Goal: Find specific page/section: Find specific page/section

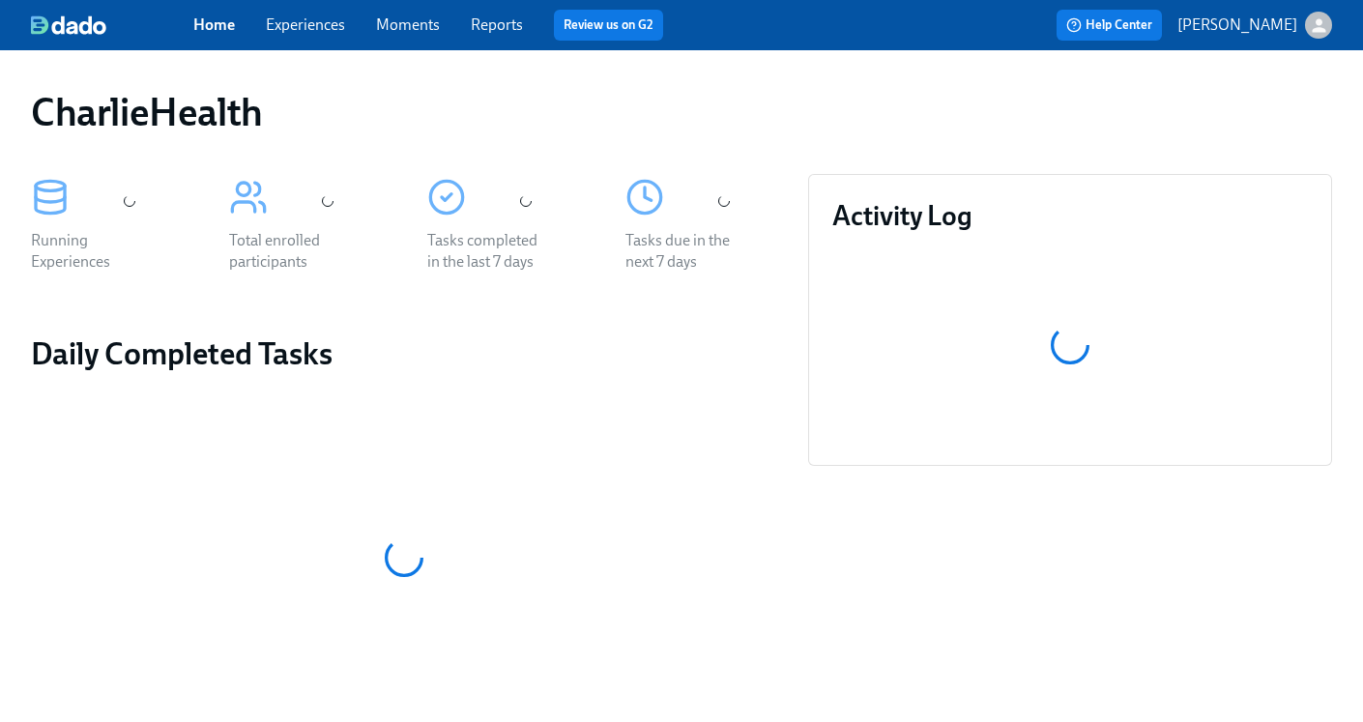
click at [300, 23] on link "Experiences" at bounding box center [305, 24] width 79 height 18
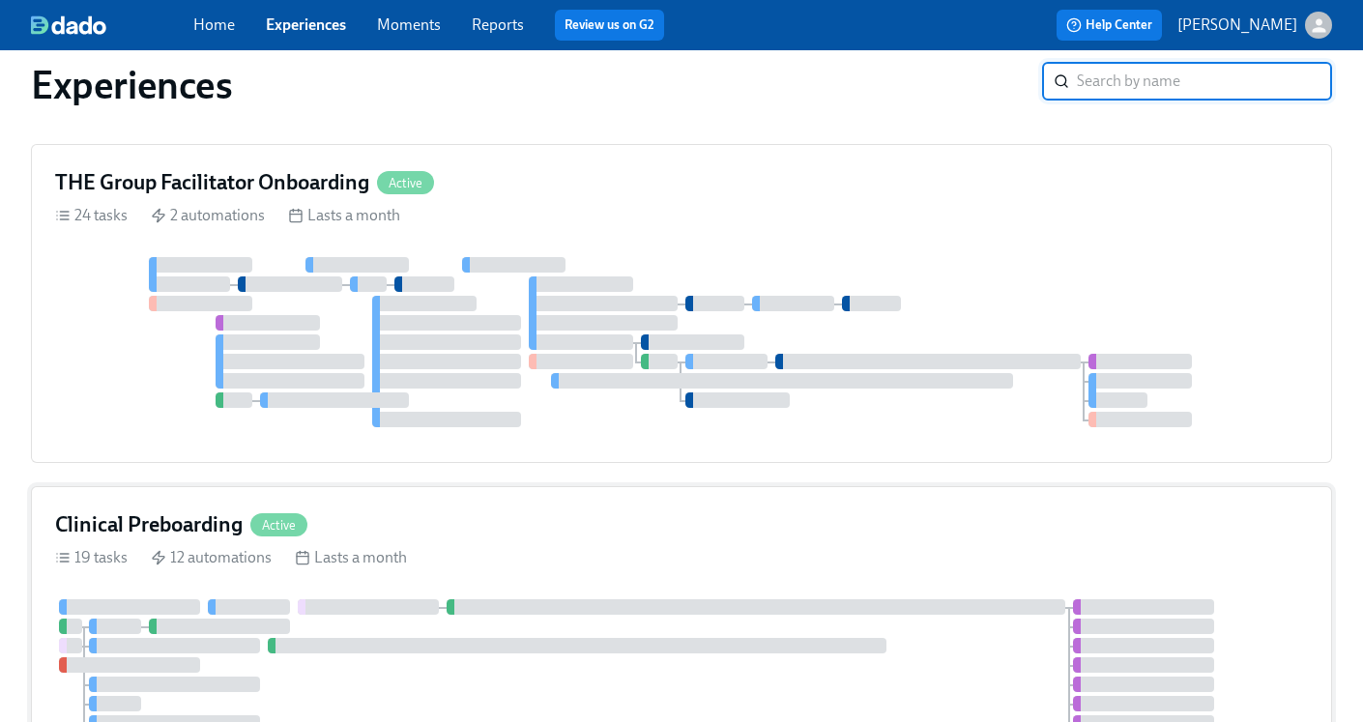
scroll to position [157, 0]
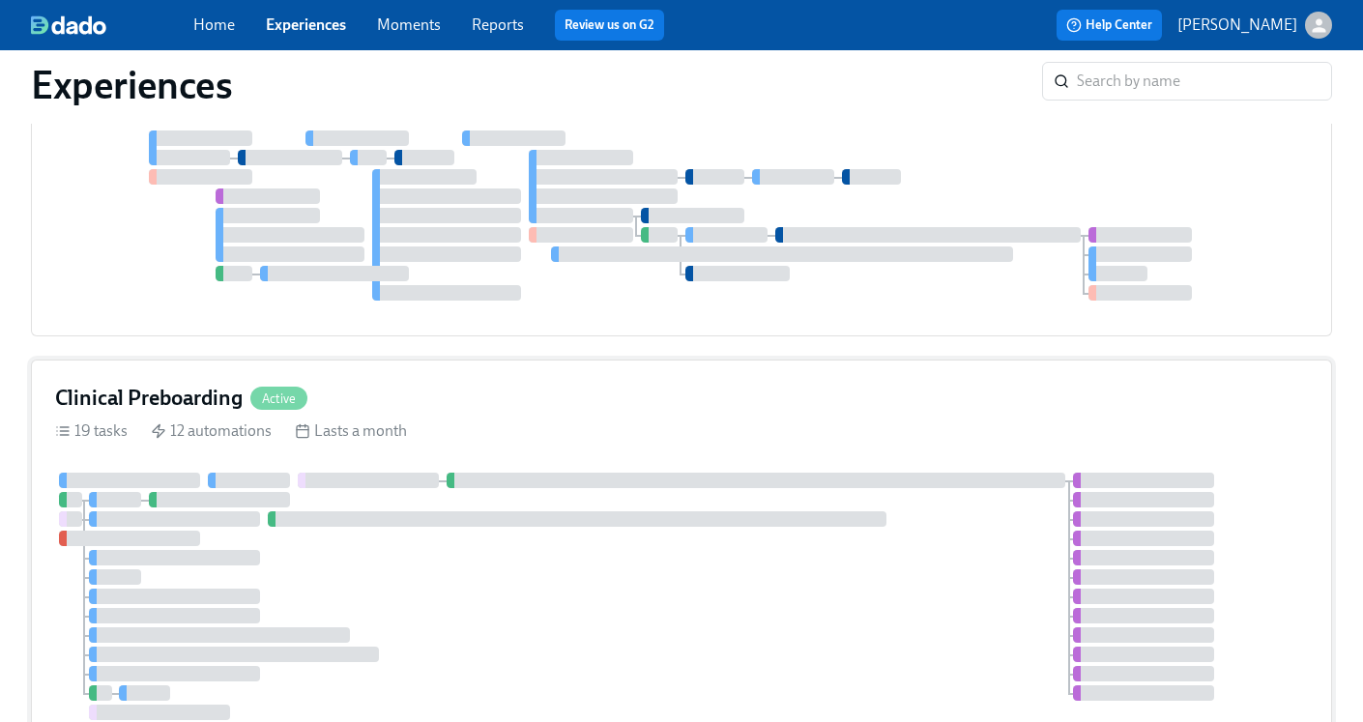
click at [175, 396] on h4 "Clinical Preboarding" at bounding box center [148, 398] width 187 height 29
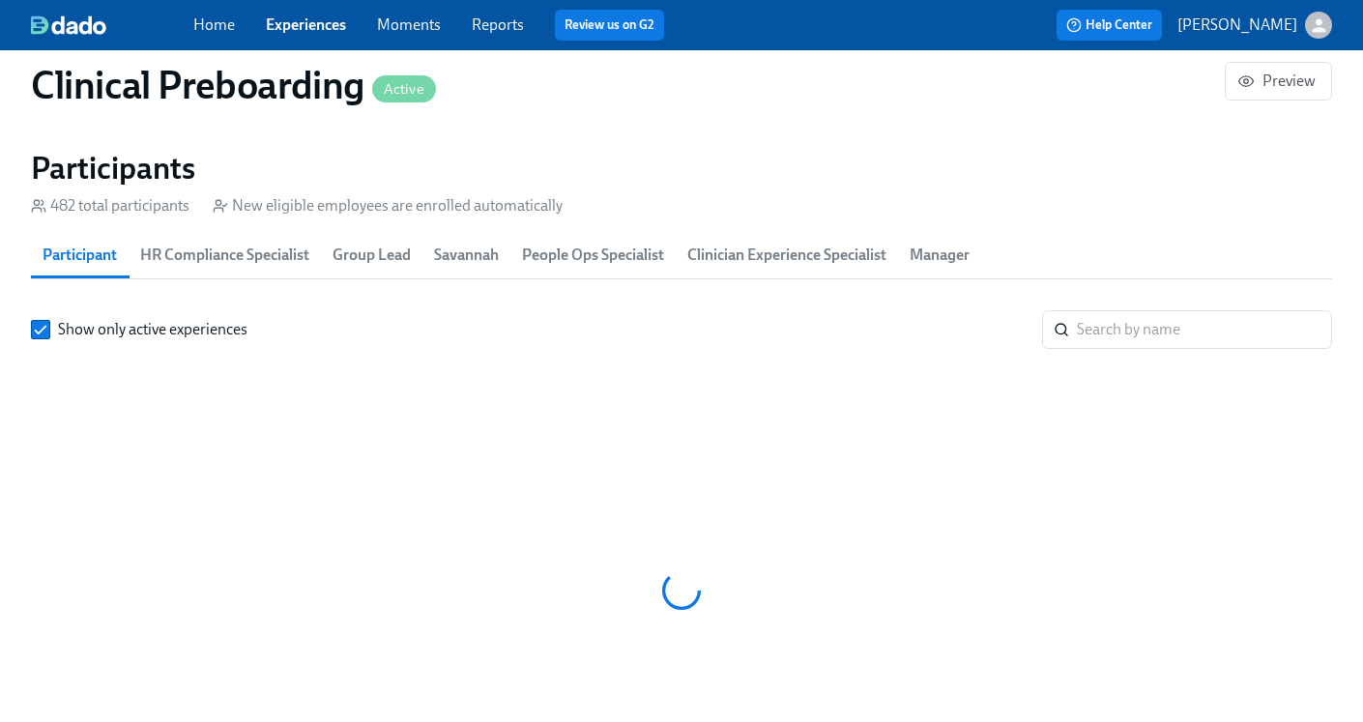
scroll to position [0, 23505]
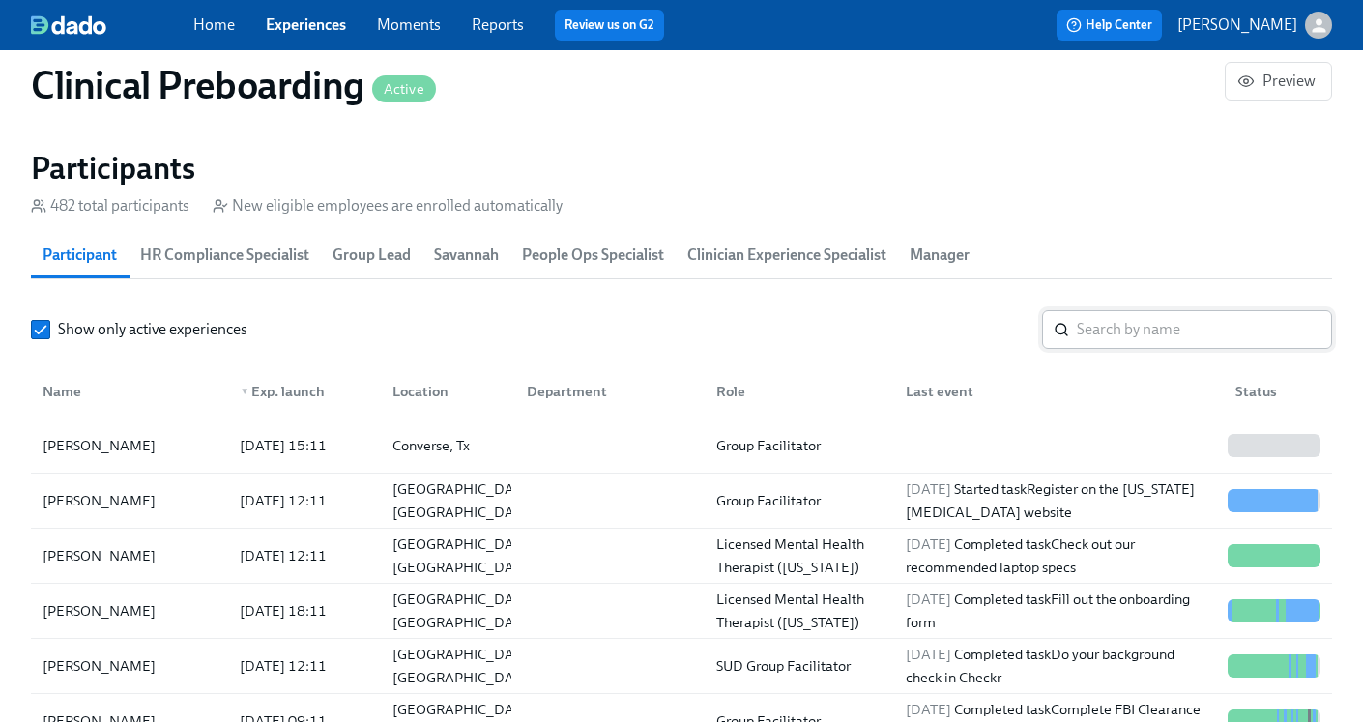
click at [1152, 341] on input "search" at bounding box center [1203, 329] width 255 height 39
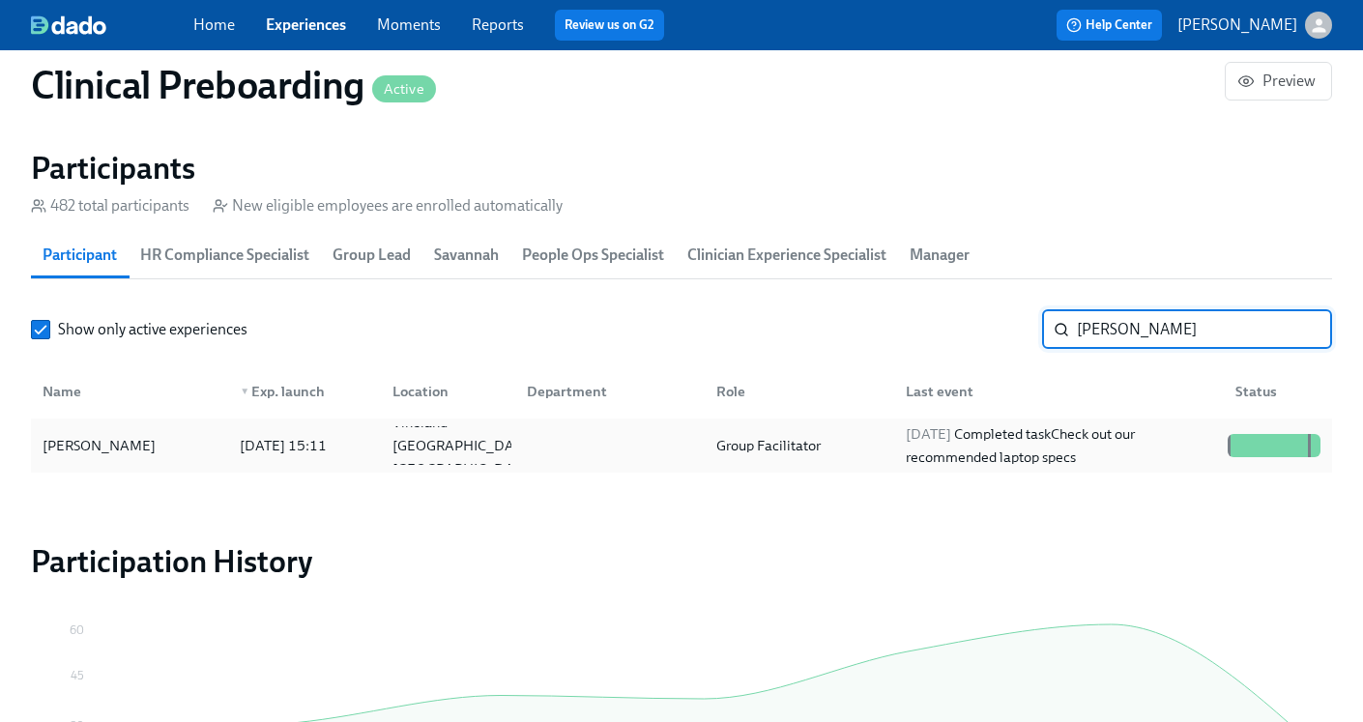
type input "[PERSON_NAME]"
click at [1077, 448] on div "[DATE] Completed task Check out our recommended laptop specs" at bounding box center [1059, 445] width 322 height 46
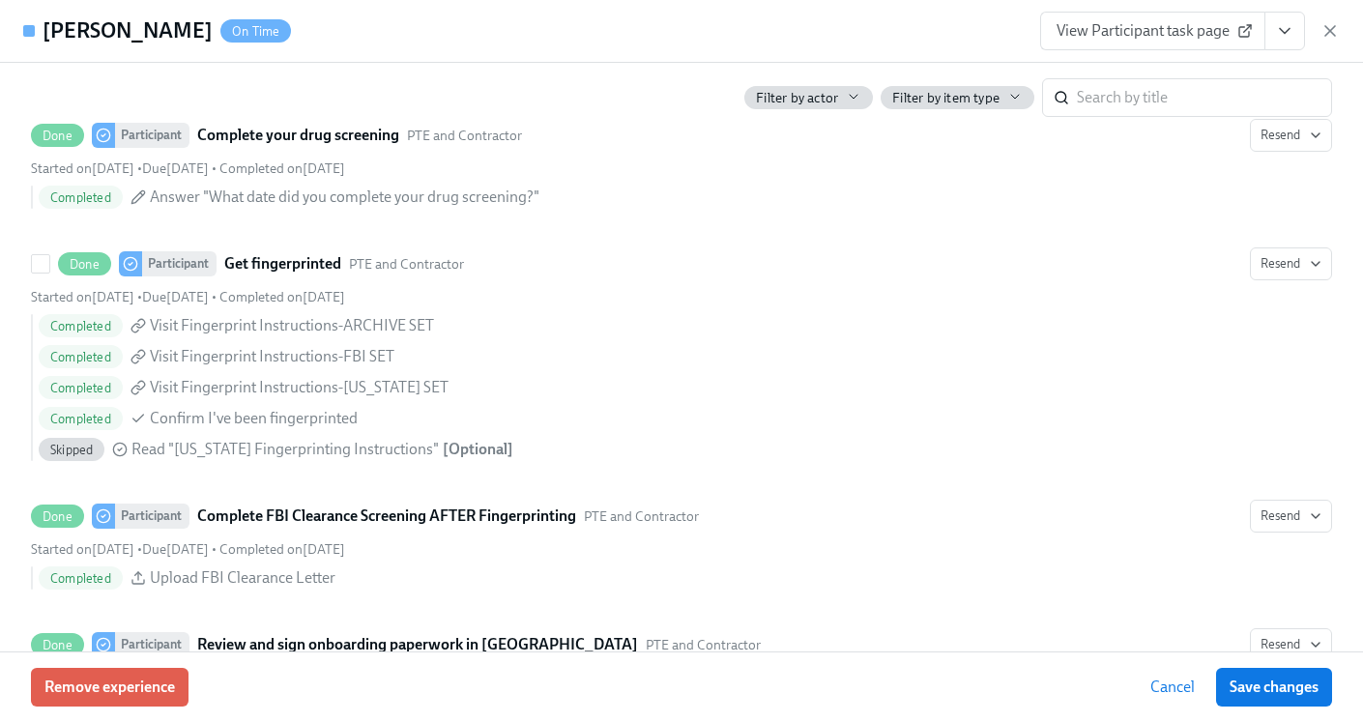
scroll to position [2764, 0]
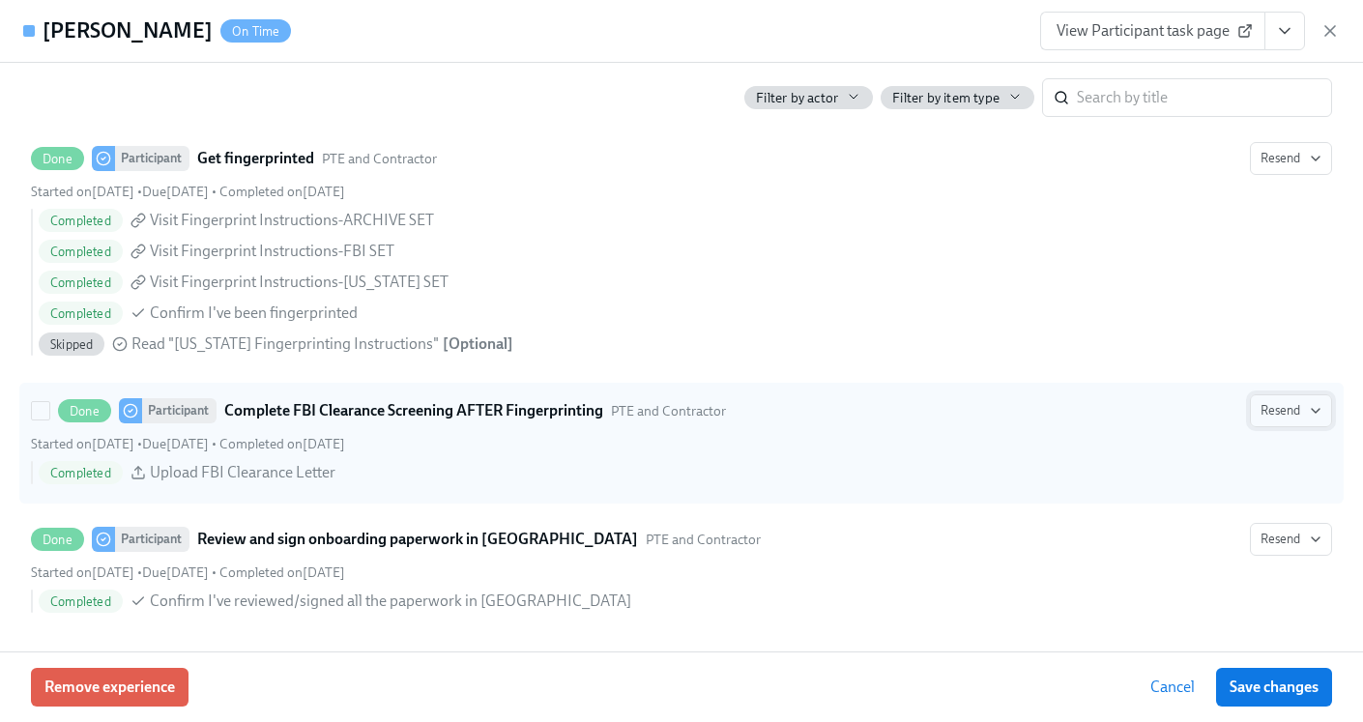
click at [1314, 411] on icon "button" at bounding box center [1315, 411] width 8 height 4
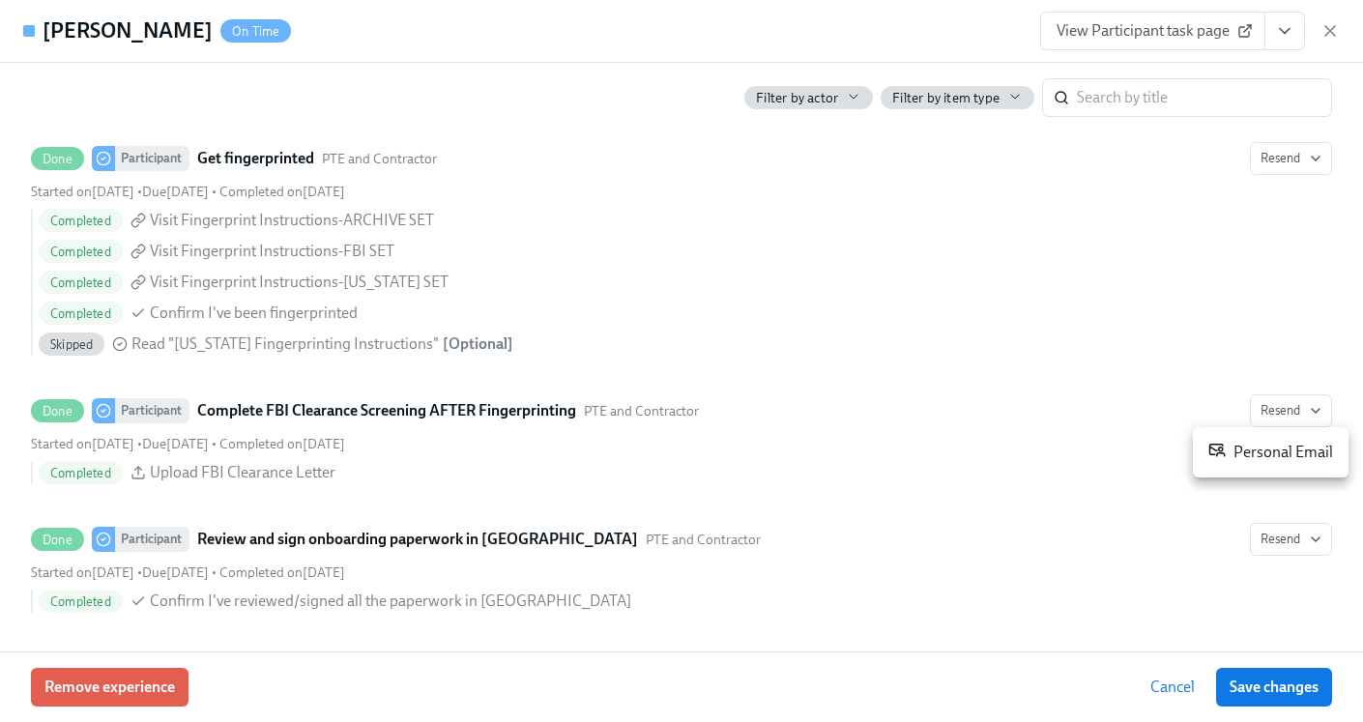
click at [959, 471] on div at bounding box center [681, 361] width 1363 height 722
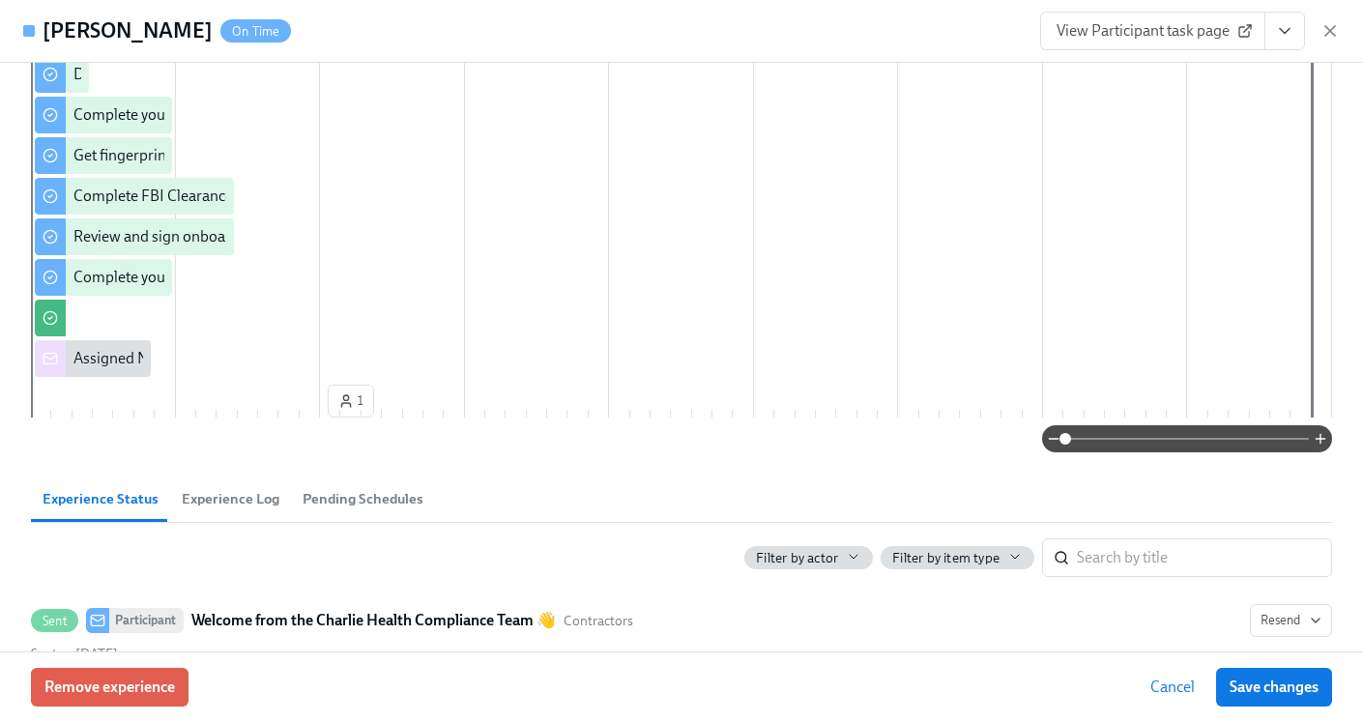
scroll to position [0, 0]
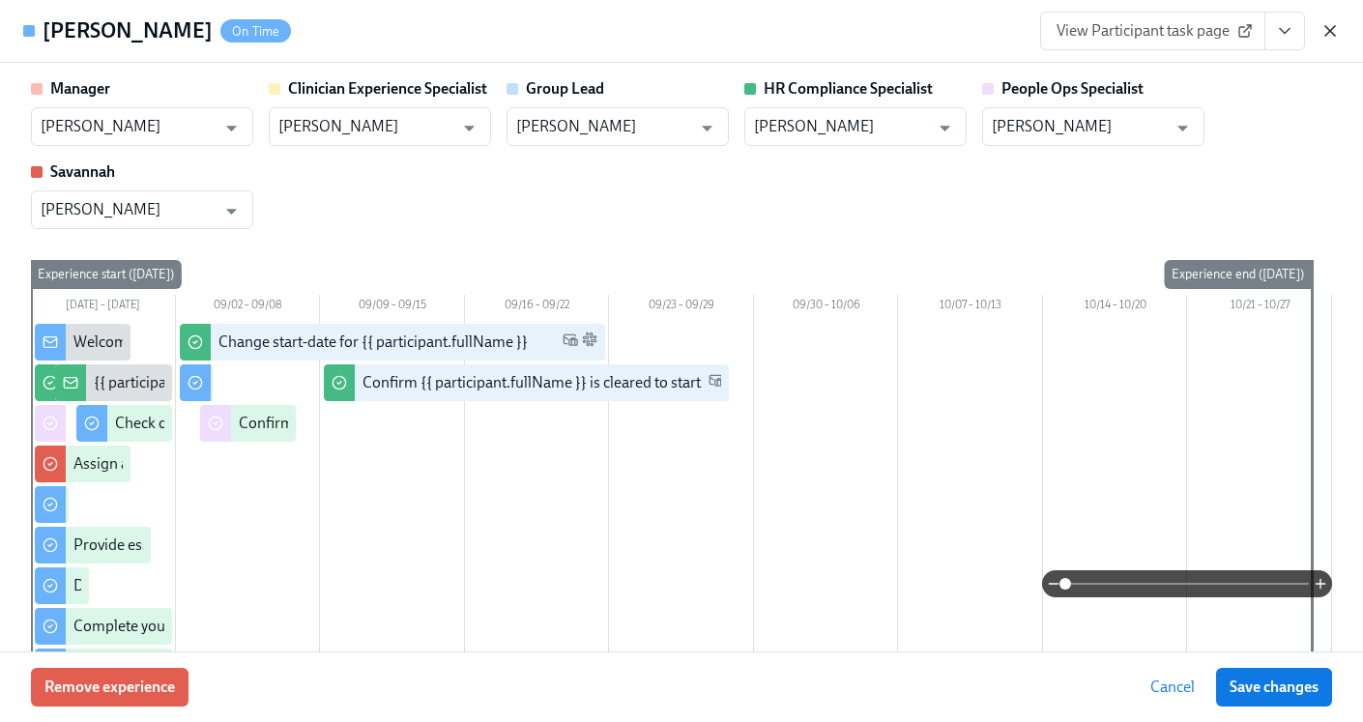
click at [1331, 24] on icon "button" at bounding box center [1329, 30] width 19 height 19
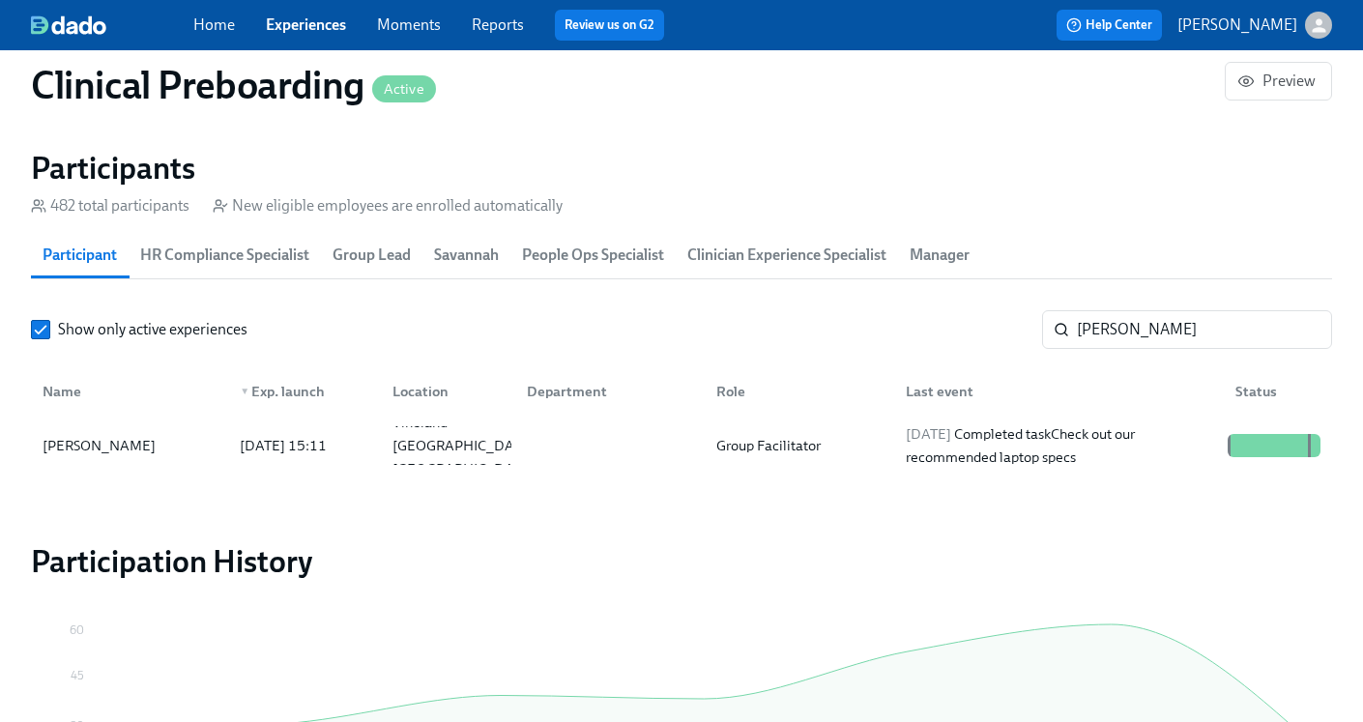
click at [305, 35] on span "Experiences" at bounding box center [306, 24] width 80 height 21
click at [306, 23] on link "Experiences" at bounding box center [306, 24] width 80 height 18
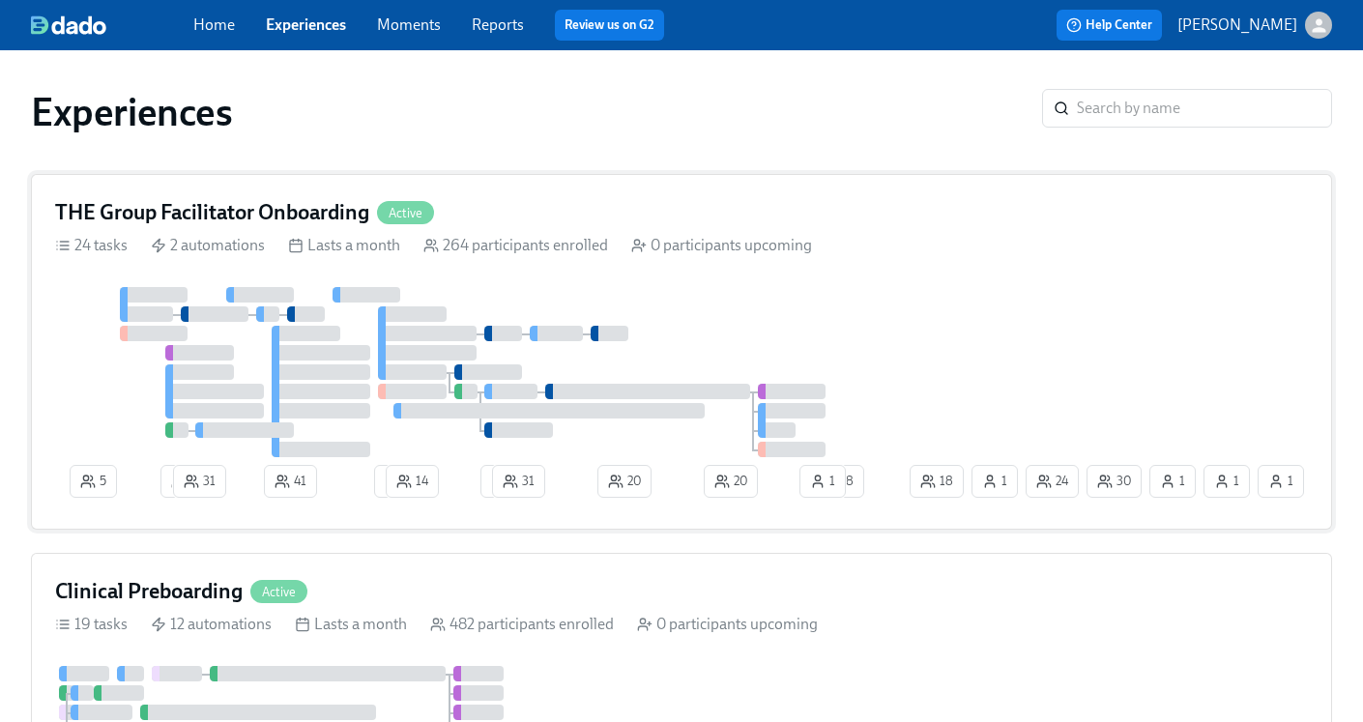
click at [282, 214] on h4 "THE Group Facilitator Onboarding" at bounding box center [212, 212] width 314 height 29
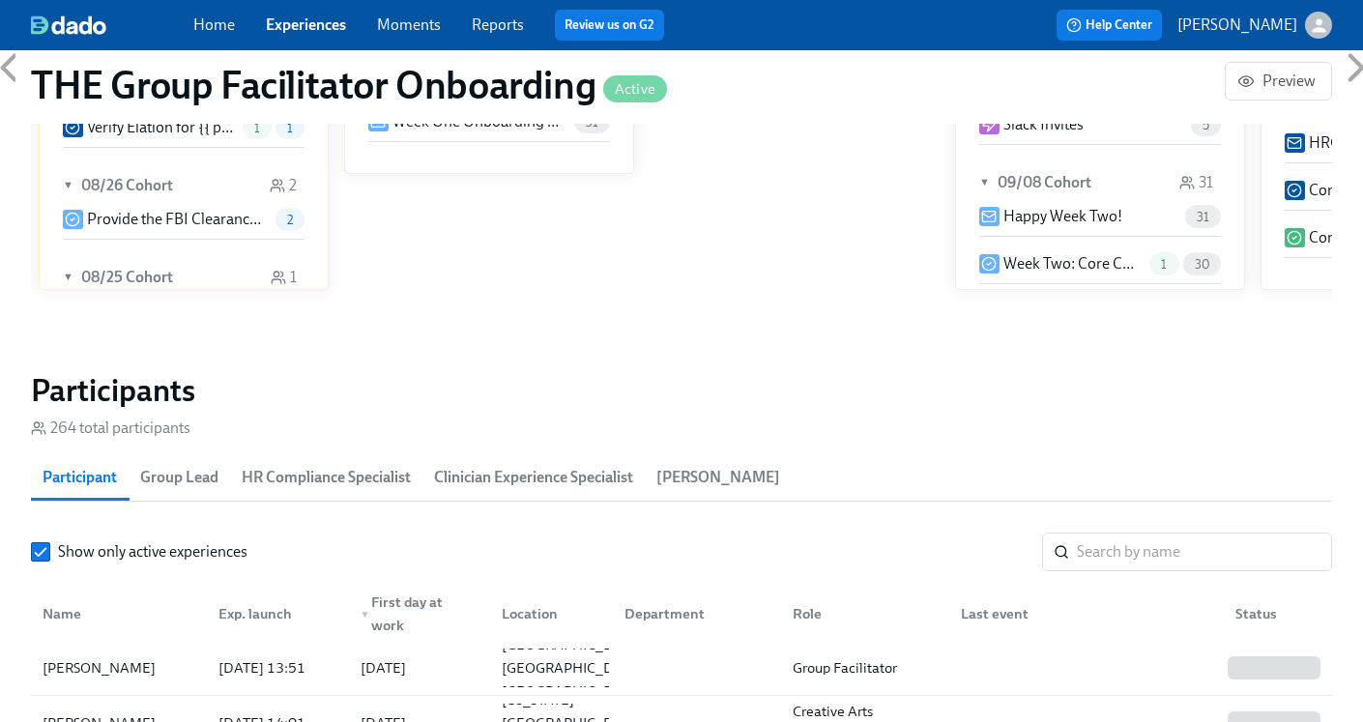
scroll to position [1463, 0]
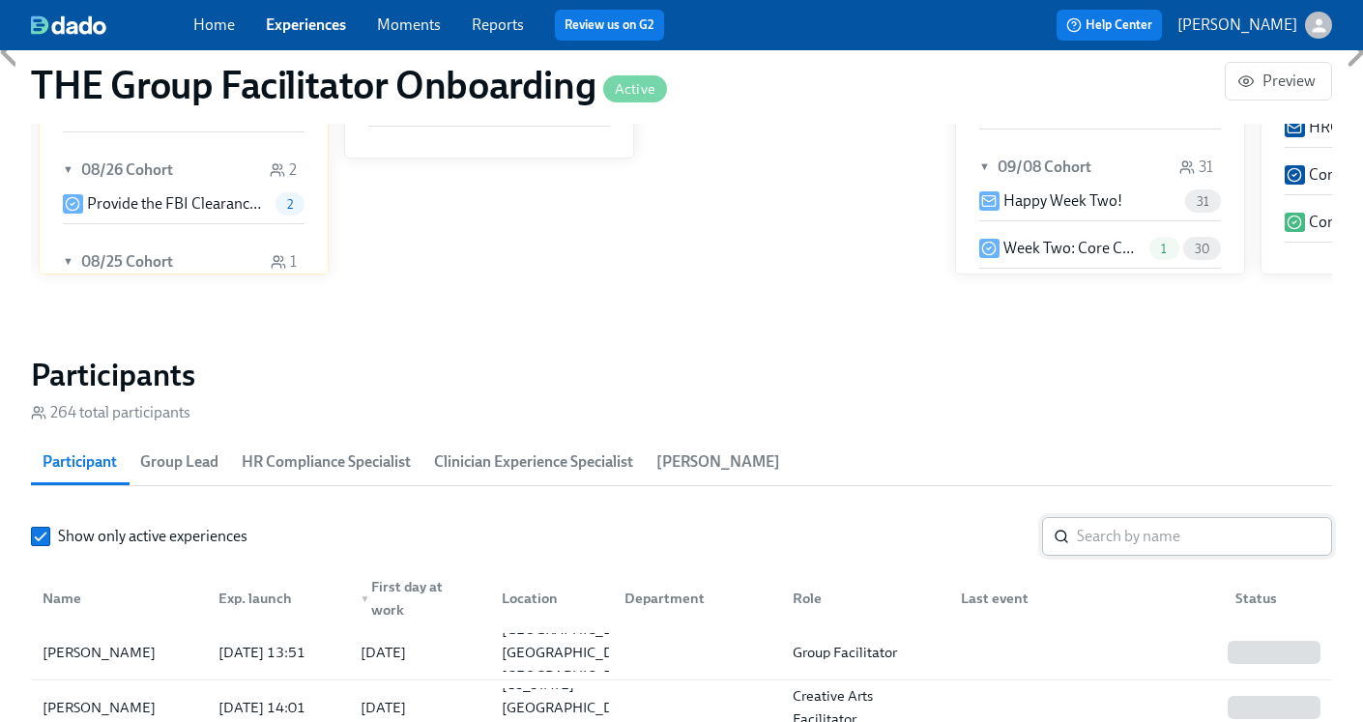
click at [1147, 551] on input "search" at bounding box center [1203, 536] width 255 height 39
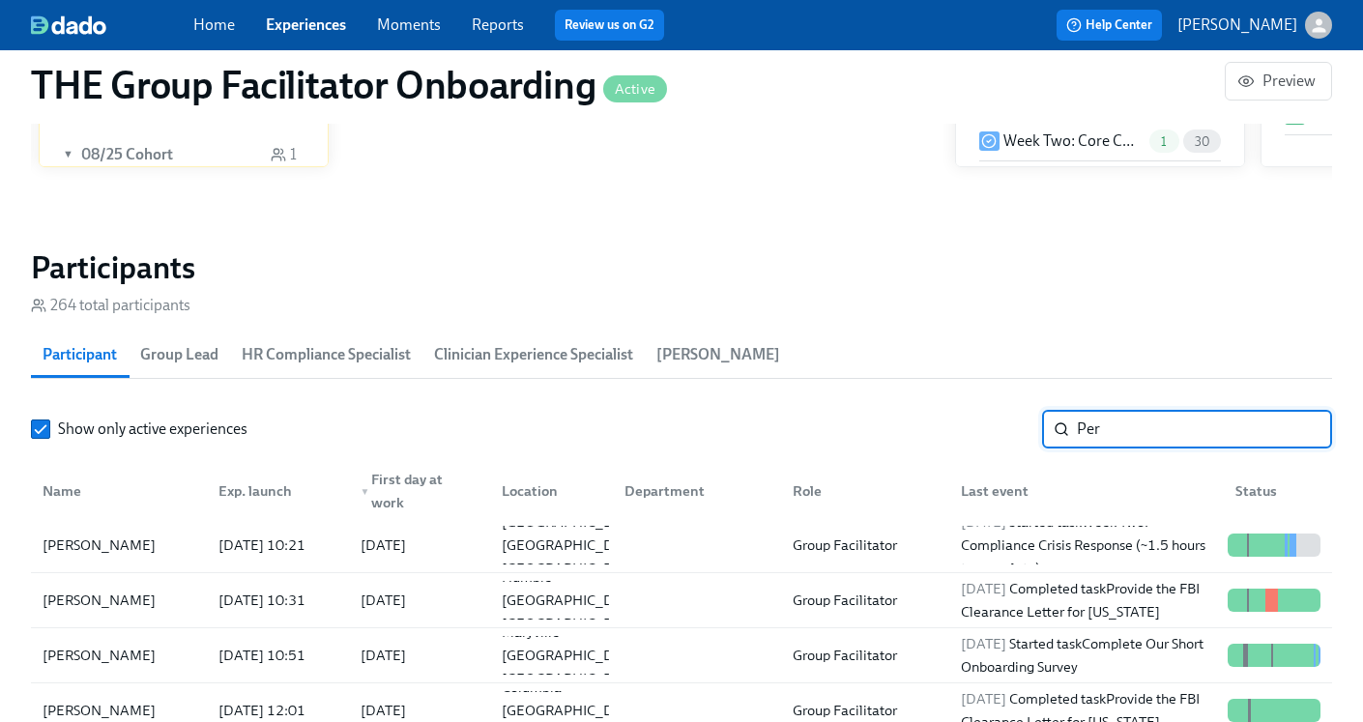
scroll to position [1645, 0]
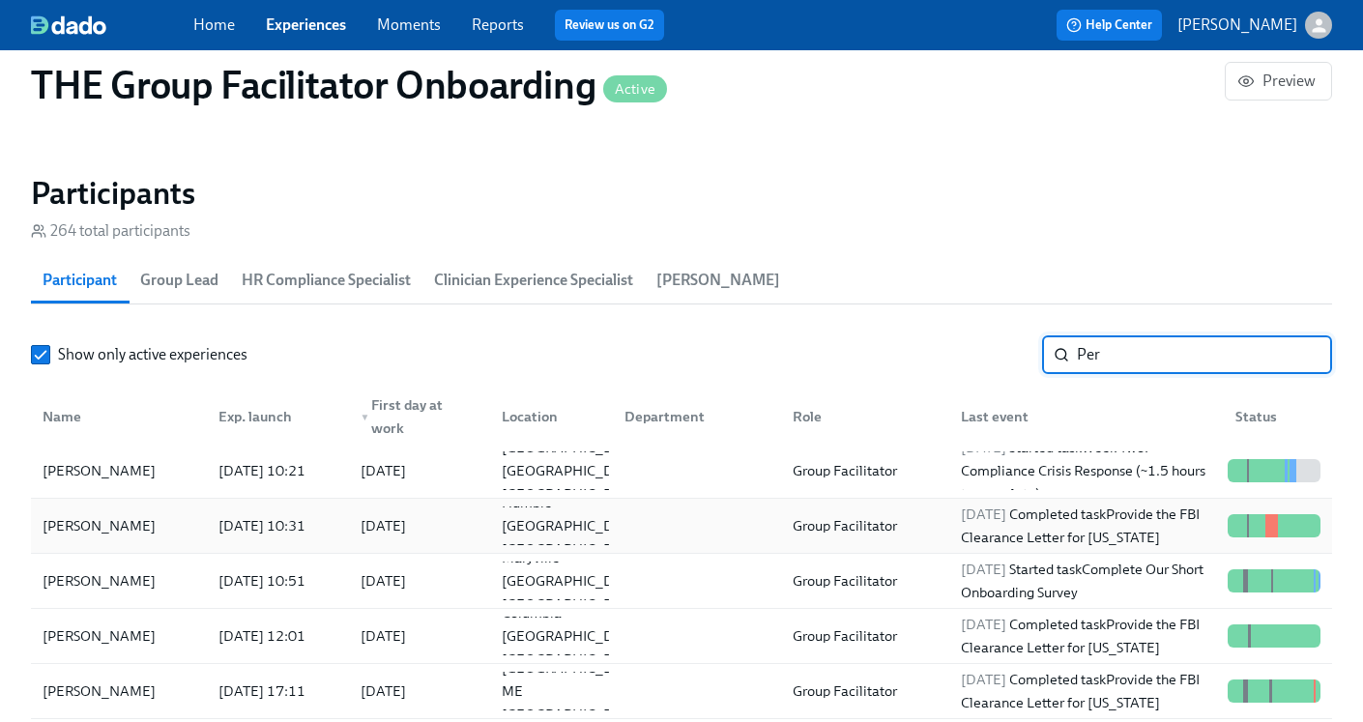
type input "Per"
click at [1059, 530] on div "[DATE] Completed task Provide the FBI Clearance Letter for [US_STATE]" at bounding box center [1086, 525] width 267 height 46
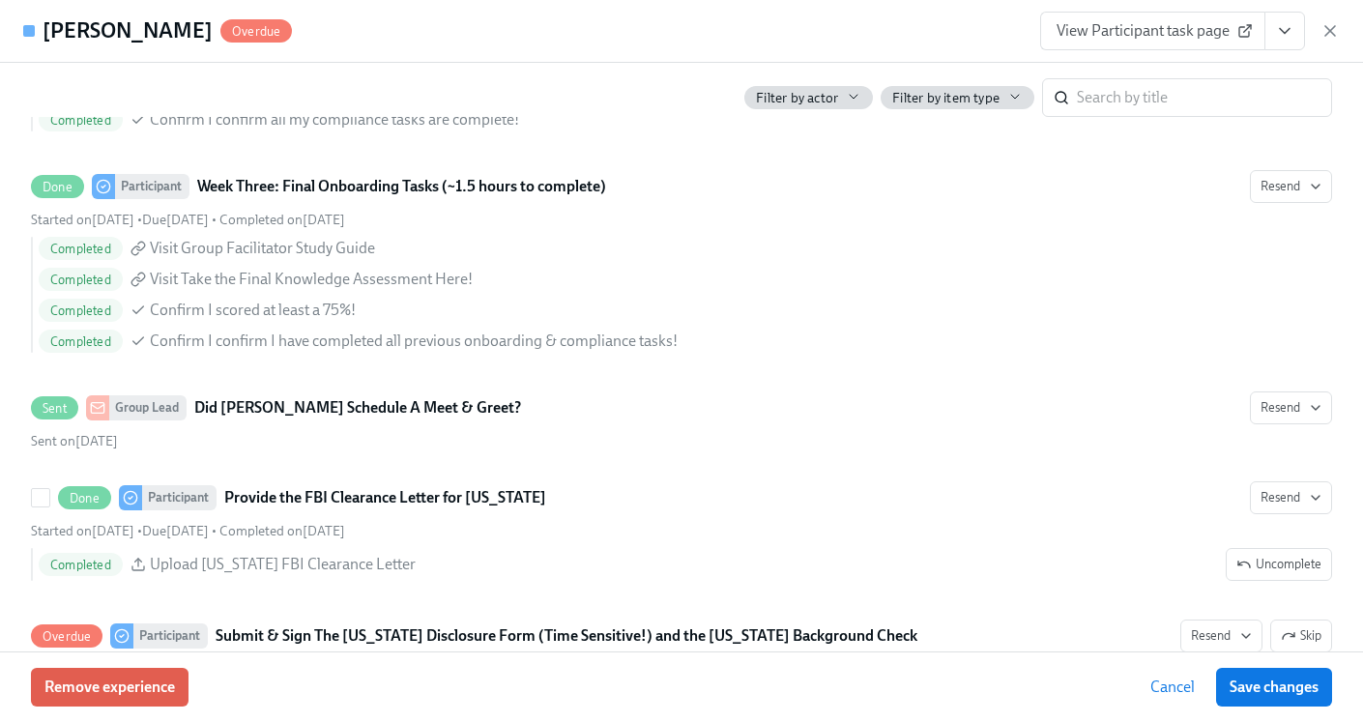
scroll to position [3395, 0]
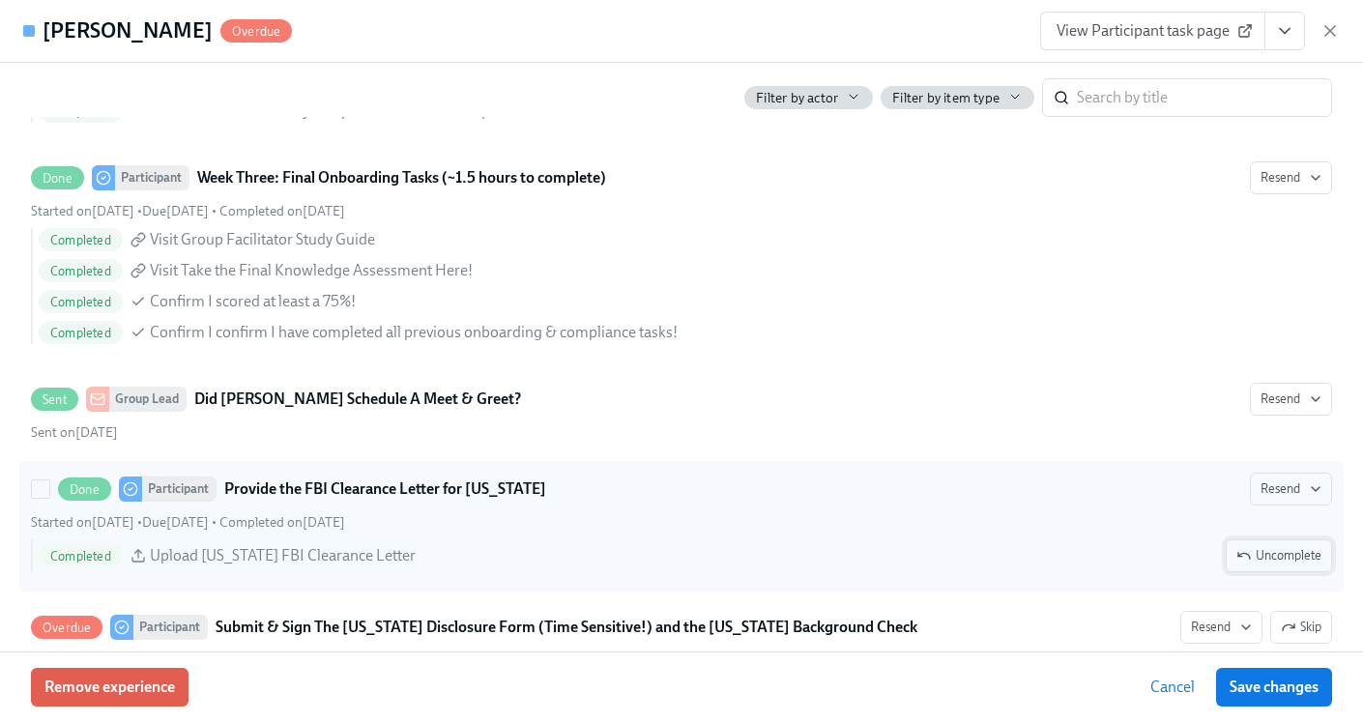
click at [1263, 560] on span "Uncomplete" at bounding box center [1278, 555] width 85 height 19
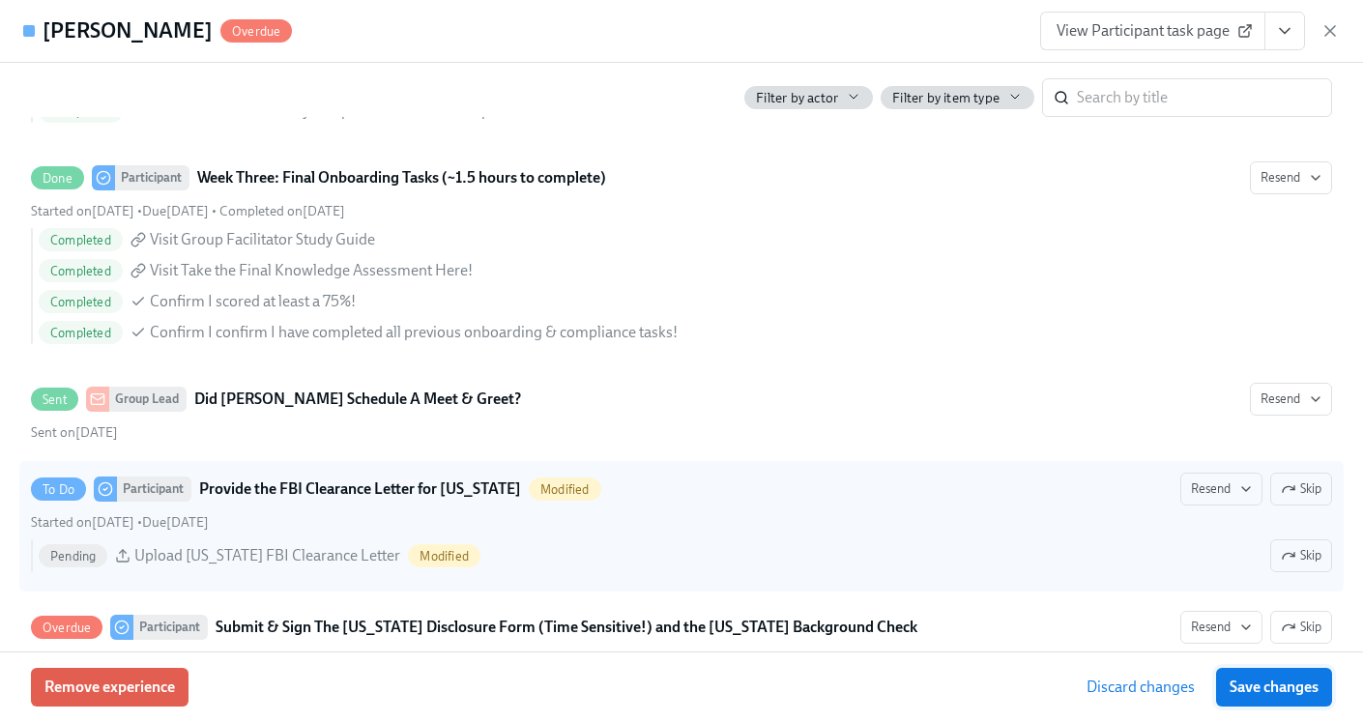
click at [1275, 687] on span "Save changes" at bounding box center [1273, 686] width 89 height 19
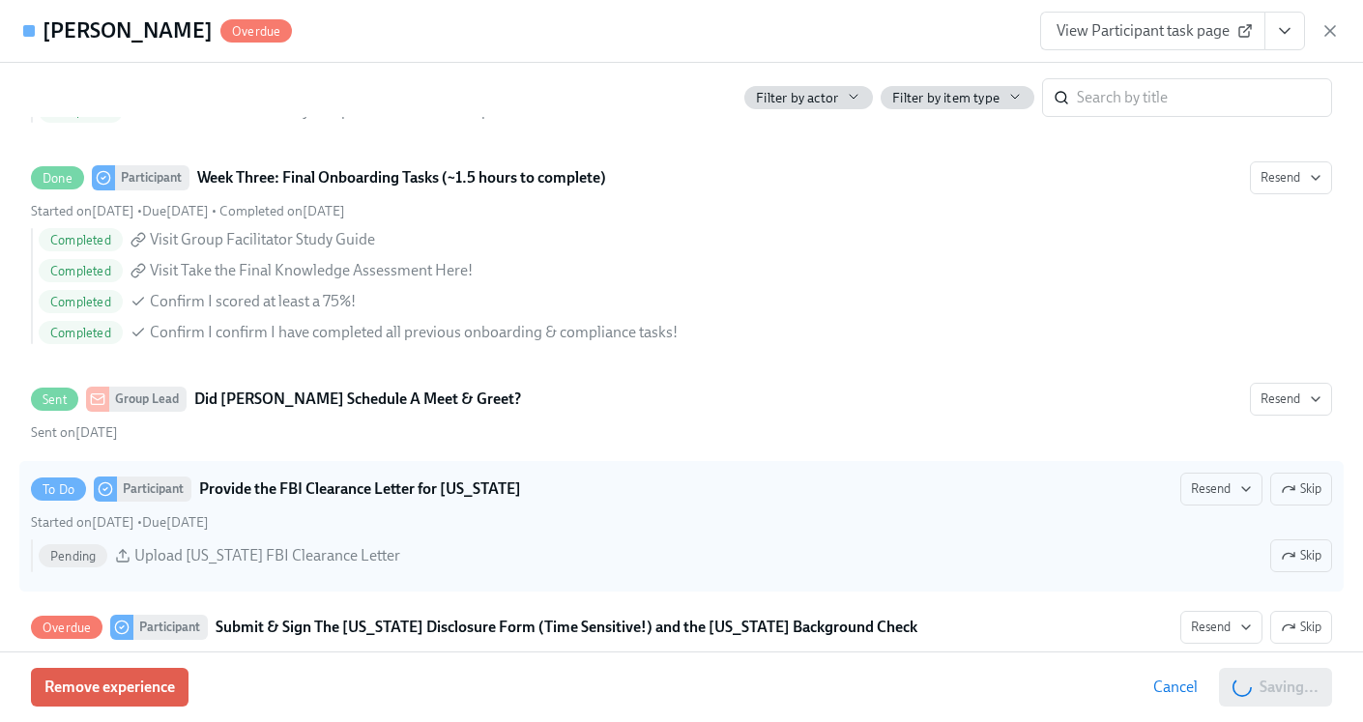
scroll to position [0, 26566]
